Goal: Leave review/rating: Share an evaluation or opinion about a product, service, or content

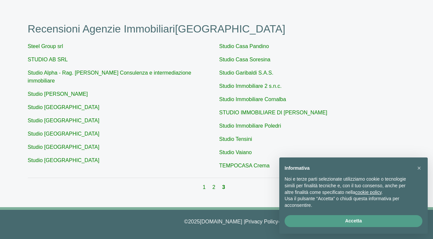
scroll to position [56, 0]
click at [87, 70] on link "Studio Alpha - Rag. Alberto Vetroni Consulenza e intermediazione immobiliare" at bounding box center [110, 77] width 164 height 14
type input "Studio Alpha - Rag. Alberto Vetroni Consulenza e intermediazione immobiliare"
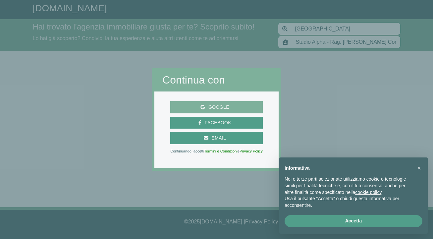
click at [220, 108] on span "Google" at bounding box center [219, 107] width 28 height 8
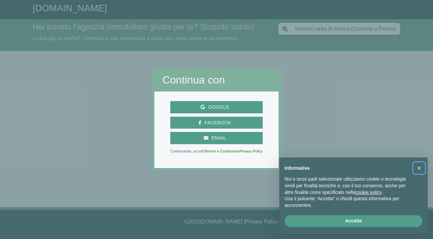
click at [419, 171] on span "×" at bounding box center [419, 167] width 4 height 7
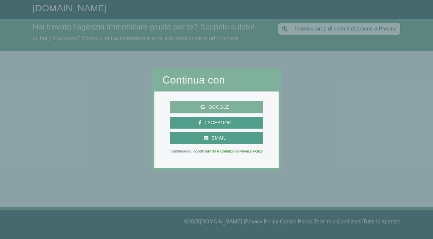
click at [225, 106] on span "Google" at bounding box center [219, 107] width 28 height 8
type input "[GEOGRAPHIC_DATA]"
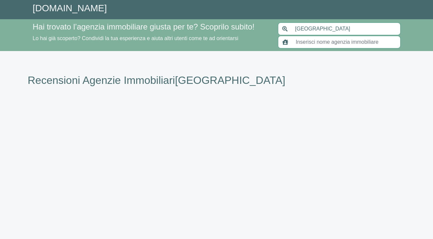
scroll to position [56, 0]
